Goal: Information Seeking & Learning: Learn about a topic

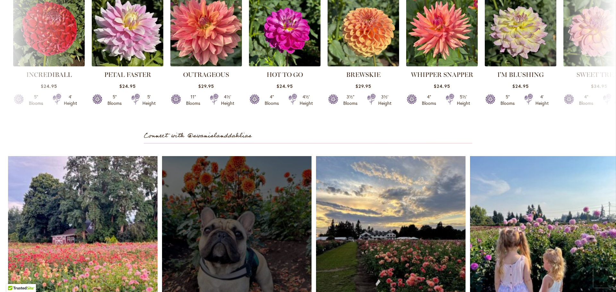
scroll to position [1731, 0]
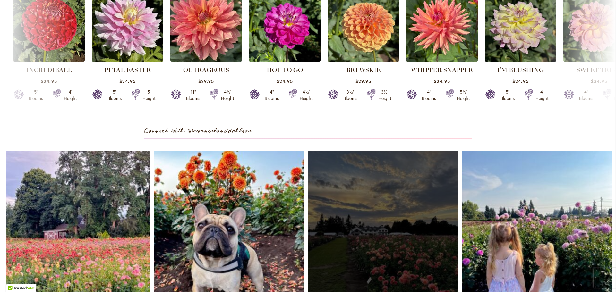
drag, startPoint x: 329, startPoint y: 195, endPoint x: 321, endPoint y: 179, distance: 17.6
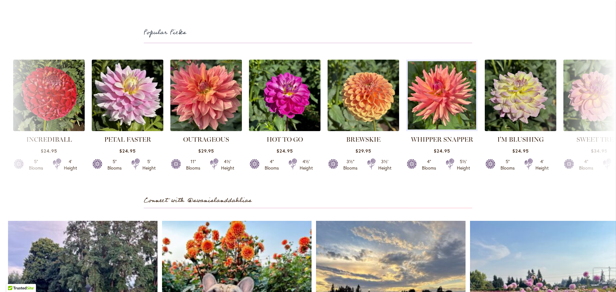
scroll to position [1635, 0]
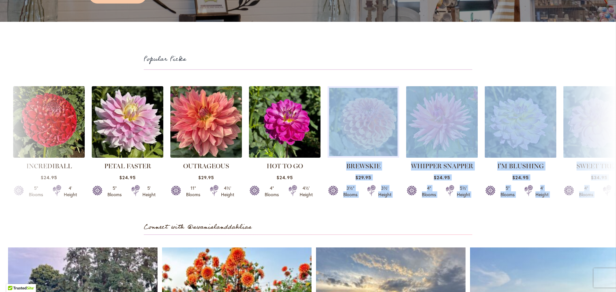
drag, startPoint x: 549, startPoint y: 121, endPoint x: 370, endPoint y: 127, distance: 178.4
click at [370, 127] on div "INCREDIBALL $24.95 5" Blooms 4' Height" at bounding box center [308, 145] width 616 height 125
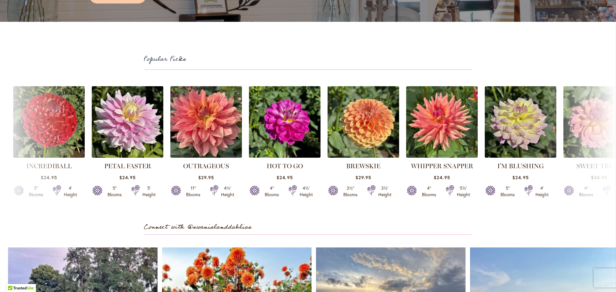
drag, startPoint x: 550, startPoint y: 86, endPoint x: 201, endPoint y: 70, distance: 348.9
click at [194, 64] on h2 "Popular Picks" at bounding box center [308, 59] width 328 height 11
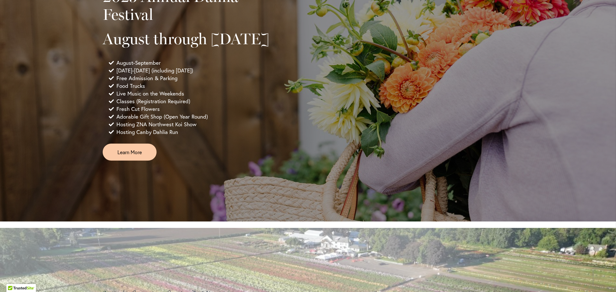
scroll to position [449, 0]
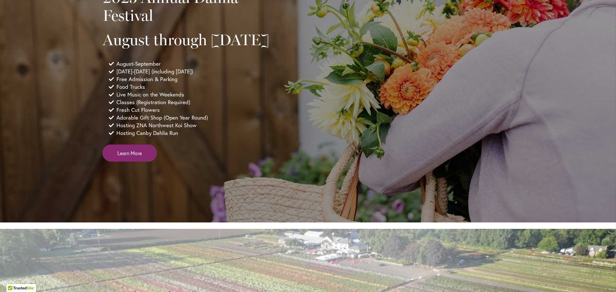
click at [122, 162] on link "Learn More" at bounding box center [130, 153] width 54 height 17
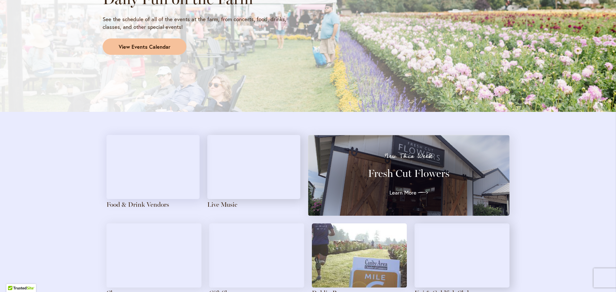
scroll to position [525, 0]
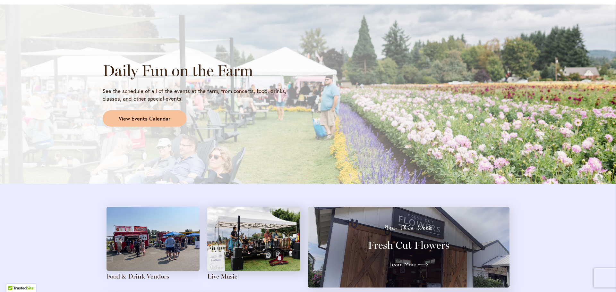
click at [123, 123] on link "View Events Calendar" at bounding box center [145, 118] width 84 height 17
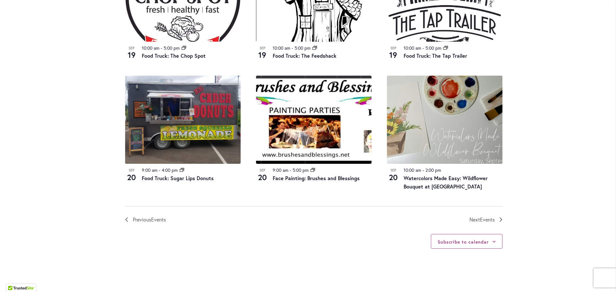
scroll to position [621, 0]
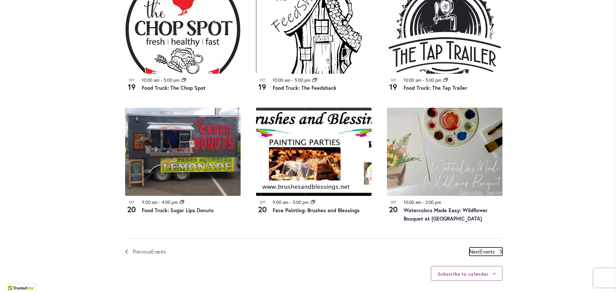
click at [485, 251] on span "Events" at bounding box center [487, 251] width 15 height 7
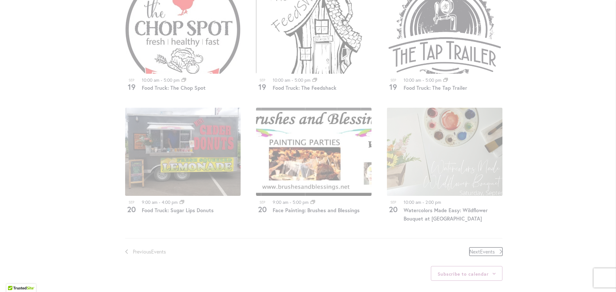
scroll to position [220, 0]
